Goal: Use online tool/utility: Use online tool/utility

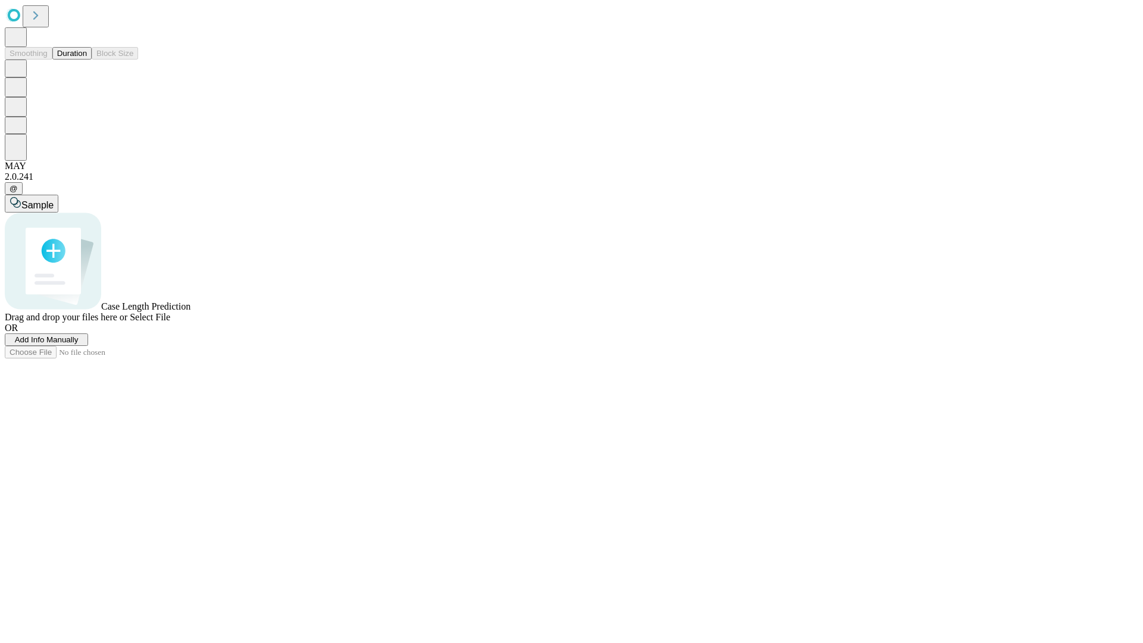
click at [87, 60] on button "Duration" at bounding box center [71, 53] width 39 height 13
click at [79, 344] on span "Add Info Manually" at bounding box center [47, 339] width 64 height 9
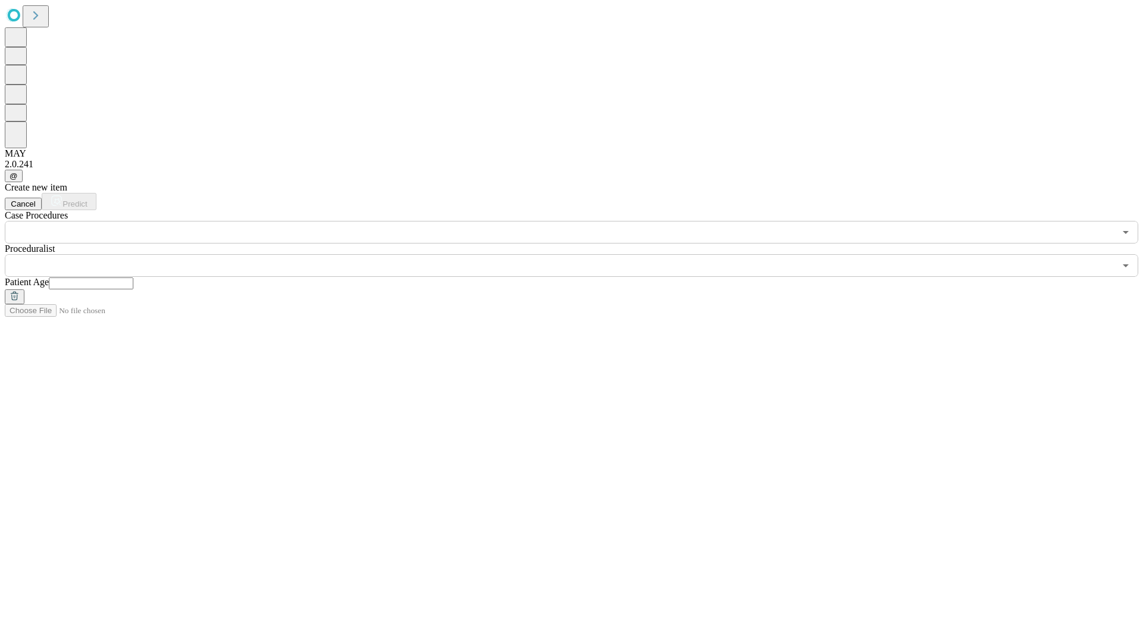
click at [133, 278] on input "text" at bounding box center [91, 284] width 85 height 12
type input "**"
click at [580, 254] on input "text" at bounding box center [560, 265] width 1111 height 23
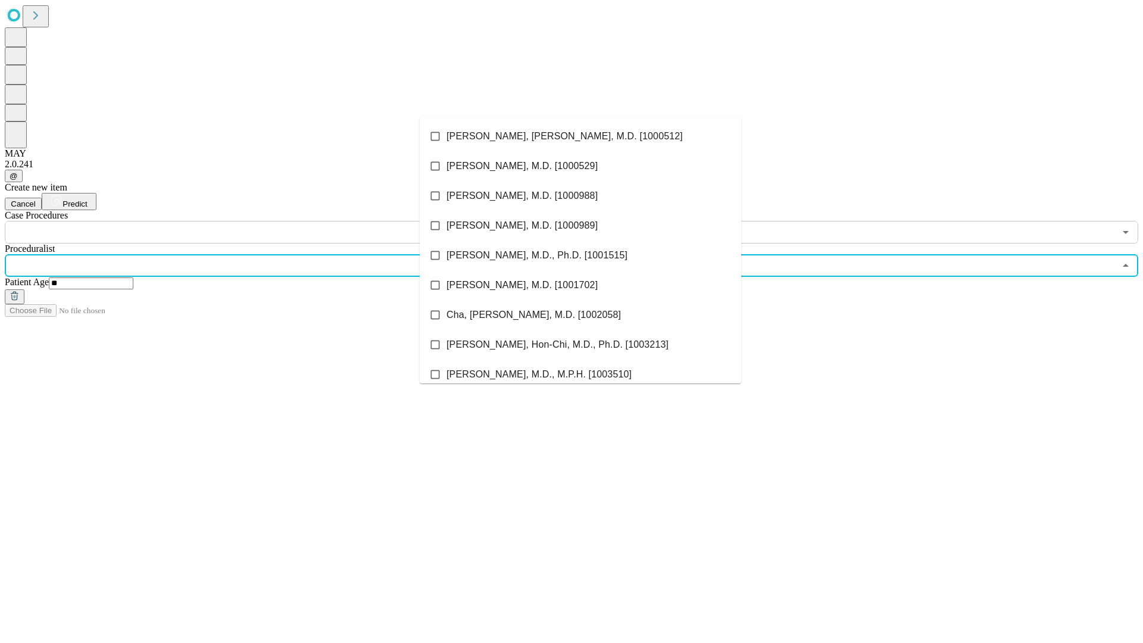
click at [581, 136] on li "[PERSON_NAME], [PERSON_NAME], M.D. [1000512]" at bounding box center [581, 136] width 322 height 30
click at [250, 221] on input "text" at bounding box center [560, 232] width 1111 height 23
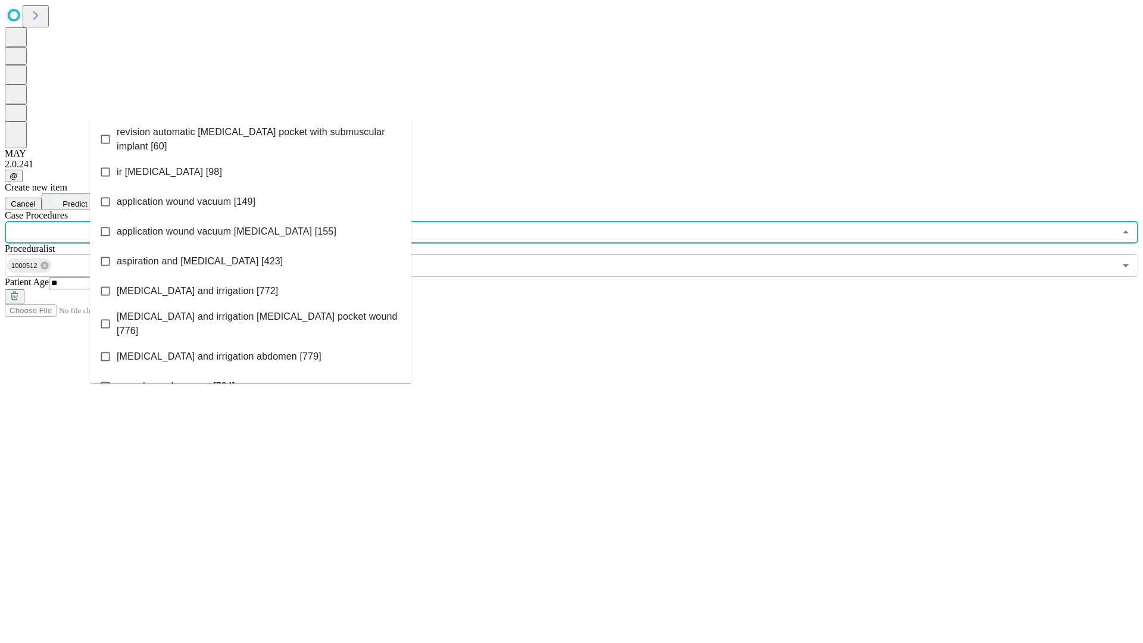
click at [251, 136] on span "revision automatic [MEDICAL_DATA] pocket with submuscular implant [60]" at bounding box center [259, 139] width 285 height 29
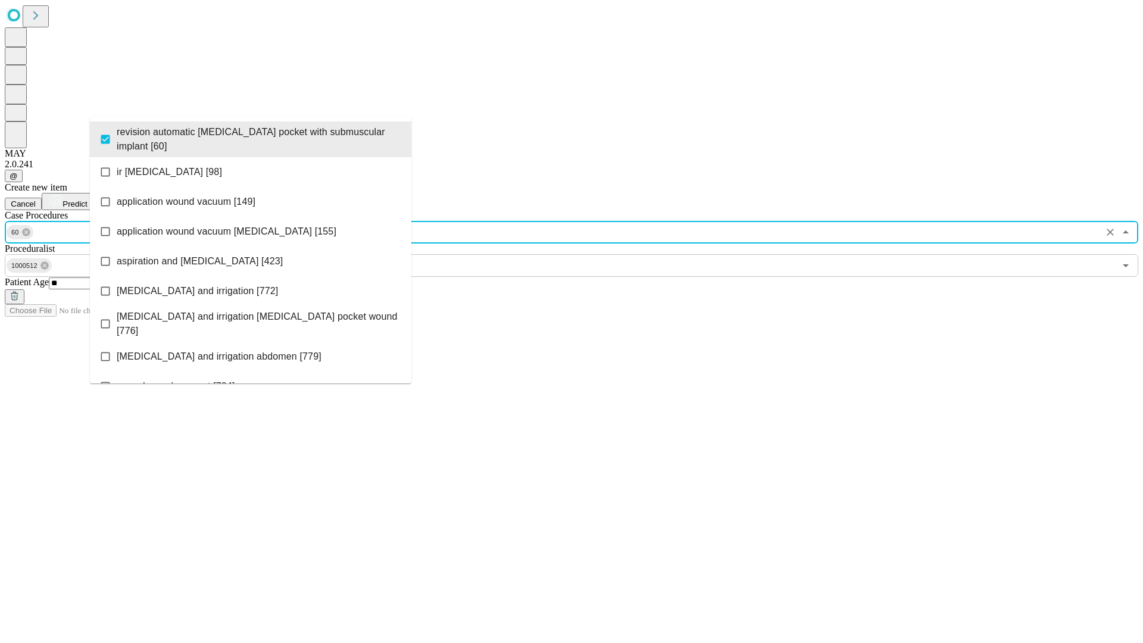
click at [87, 200] on span "Predict" at bounding box center [75, 204] width 24 height 9
